Goal: Complete application form

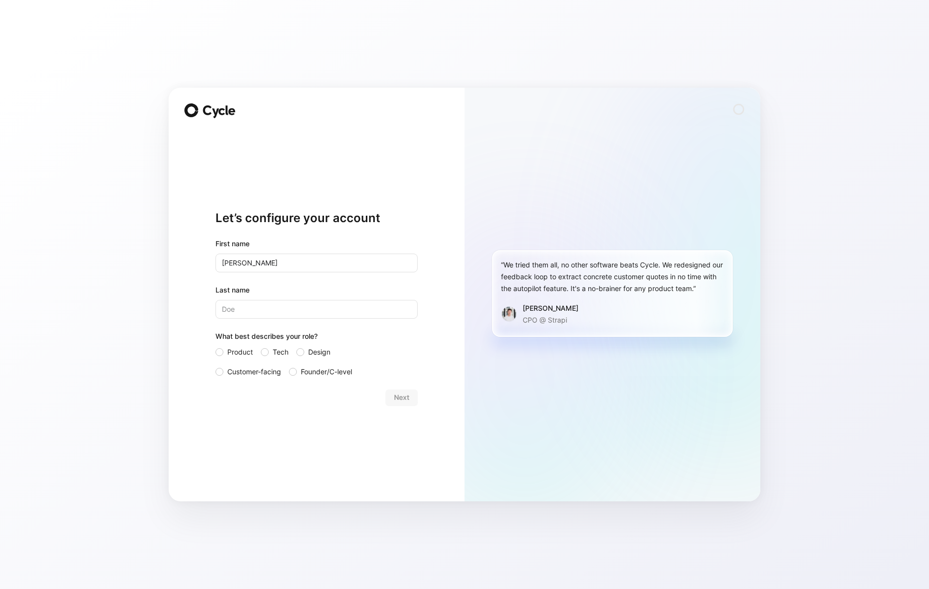
type input "[PERSON_NAME]"
type input "Merrell"
click at [264, 350] on div at bounding box center [265, 352] width 8 height 8
click at [261, 346] on input "Tech" at bounding box center [261, 346] width 0 height 0
click at [401, 394] on span "Next" at bounding box center [401, 398] width 15 height 12
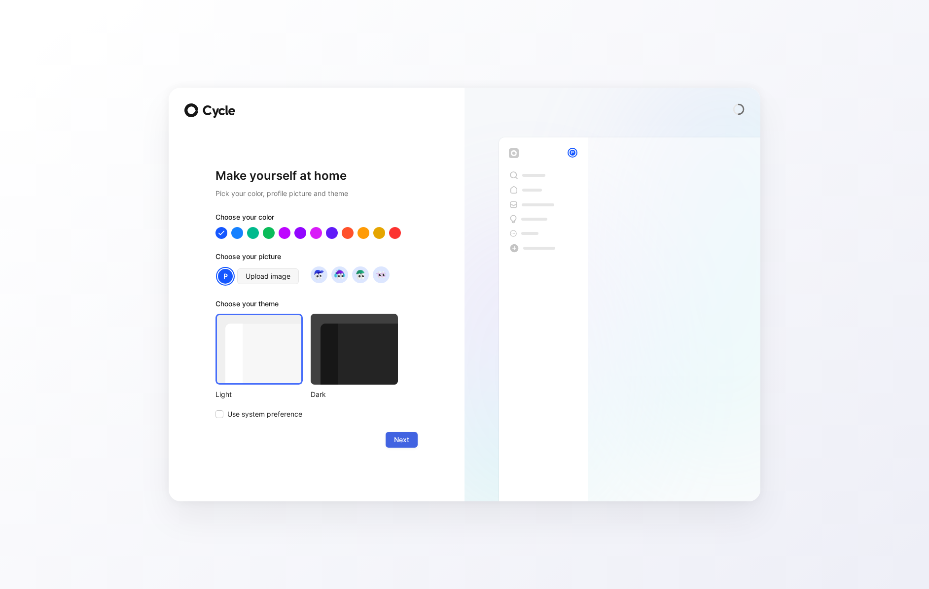
click at [408, 443] on span "Next" at bounding box center [401, 440] width 15 height 12
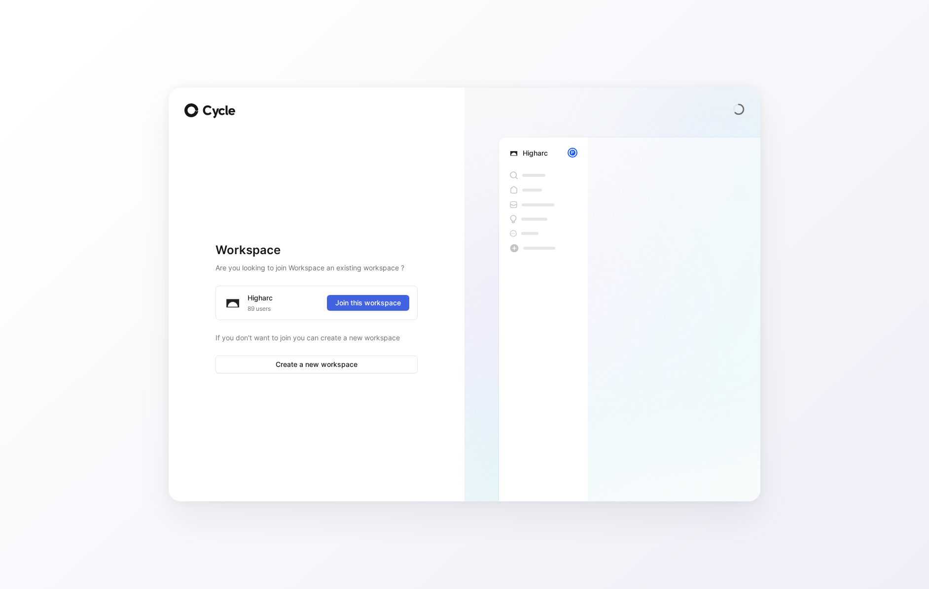
click at [396, 305] on span "Join this workspace" at bounding box center [368, 303] width 66 height 12
